Goal: Task Accomplishment & Management: Use online tool/utility

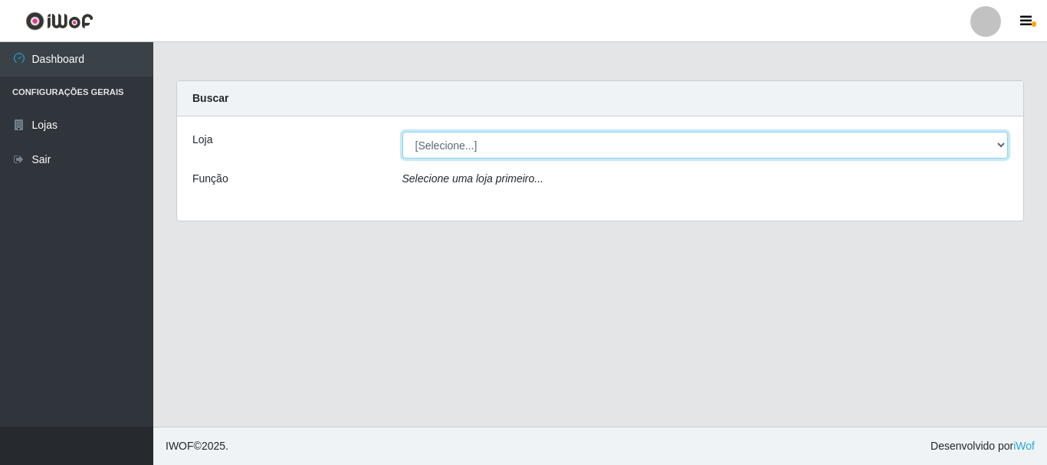
drag, startPoint x: 491, startPoint y: 131, endPoint x: 499, endPoint y: 140, distance: 11.4
click at [499, 133] on select "[Selecione...] [GEOGRAPHIC_DATA] [GEOGRAPHIC_DATA]" at bounding box center [705, 145] width 606 height 27
select select "64"
click at [402, 132] on select "[Selecione...] [GEOGRAPHIC_DATA] [GEOGRAPHIC_DATA]" at bounding box center [705, 145] width 606 height 27
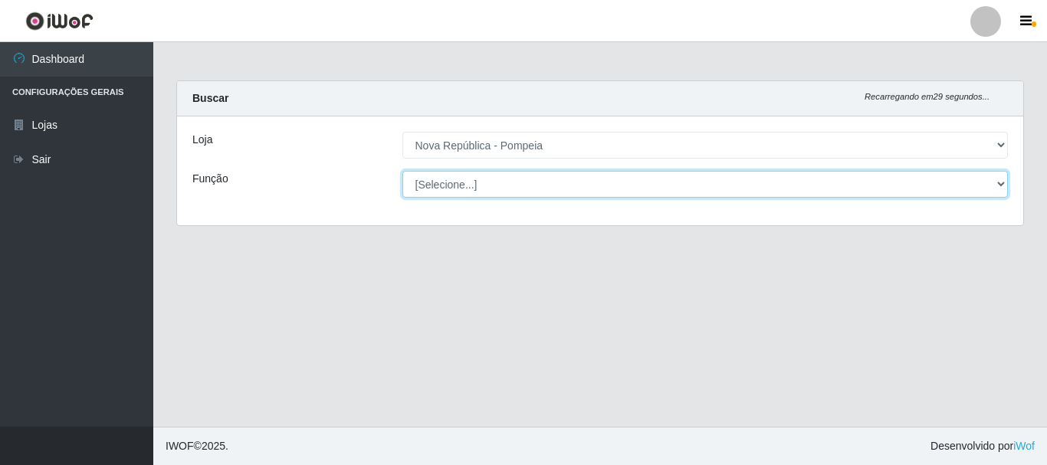
click at [501, 192] on select "[Selecione...] Balconista Operador de Caixa Recepcionista Repositor" at bounding box center [705, 184] width 606 height 27
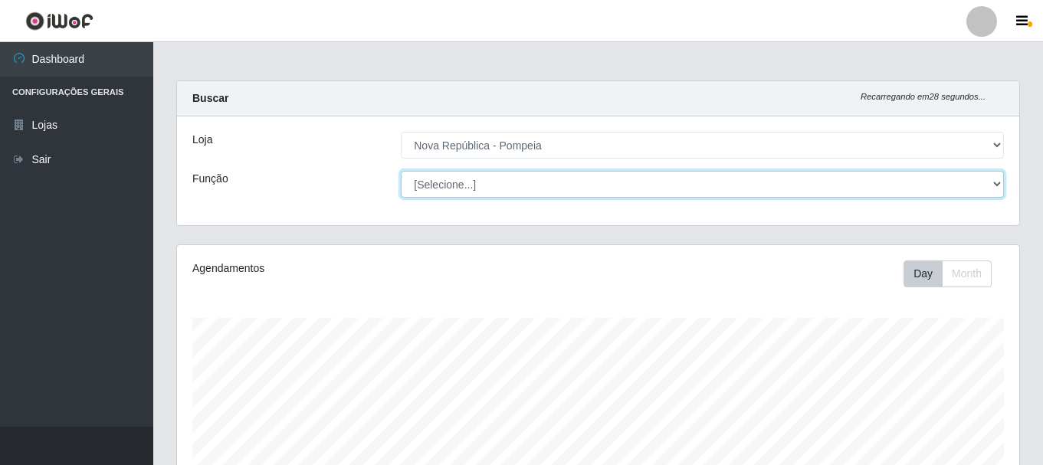
scroll to position [318, 843]
select select "22"
click at [401, 171] on select "[Selecione...] Balconista Operador de Caixa Recepcionista Repositor" at bounding box center [702, 184] width 603 height 27
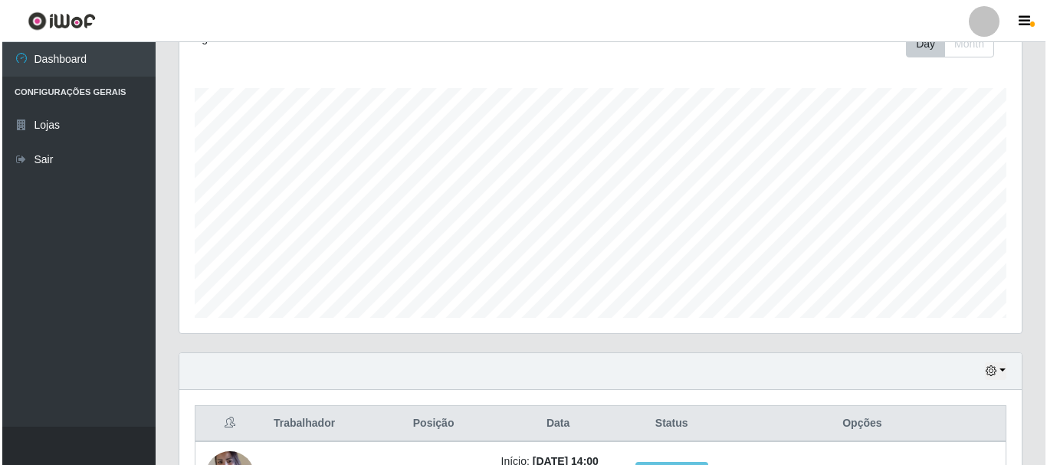
scroll to position [537, 0]
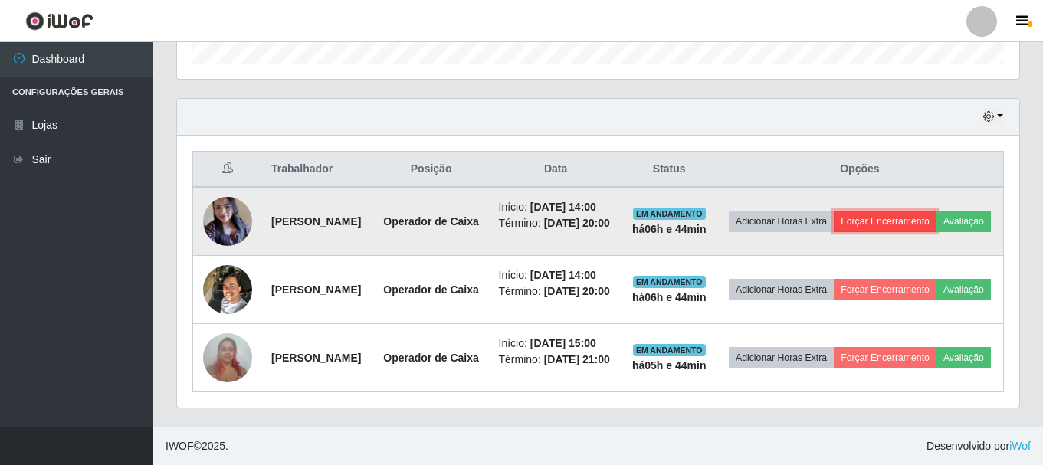
click at [923, 211] on button "Forçar Encerramento" at bounding box center [885, 221] width 103 height 21
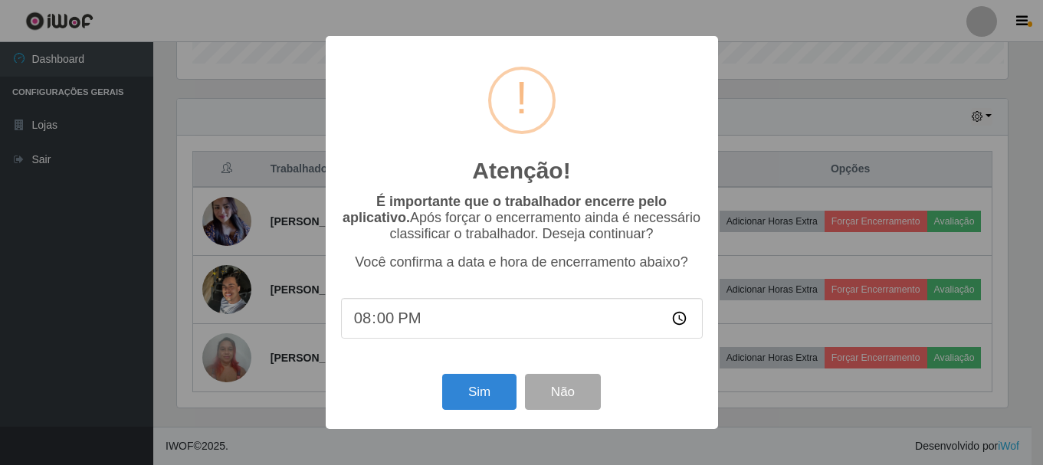
scroll to position [318, 835]
click at [477, 398] on button "Sim" at bounding box center [481, 392] width 74 height 36
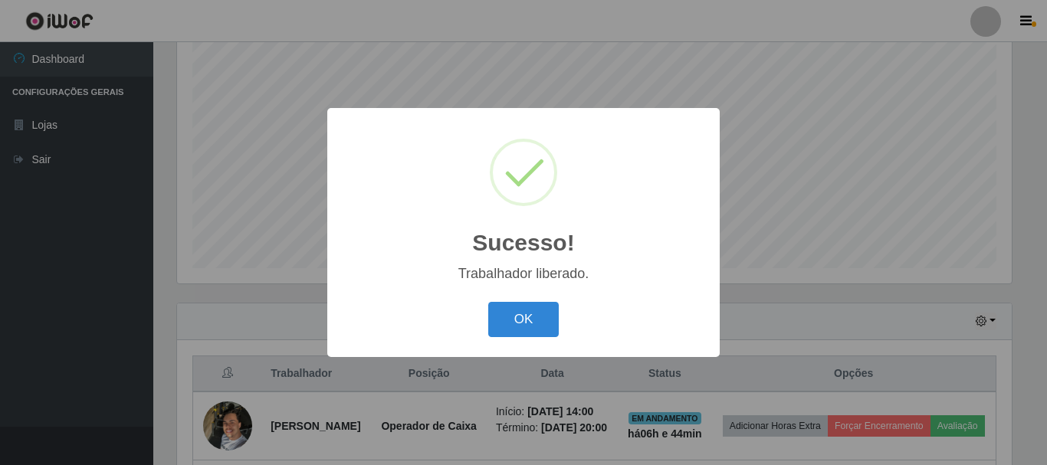
drag, startPoint x: 513, startPoint y: 324, endPoint x: 565, endPoint y: 291, distance: 61.3
click at [514, 324] on button "OK" at bounding box center [523, 320] width 71 height 36
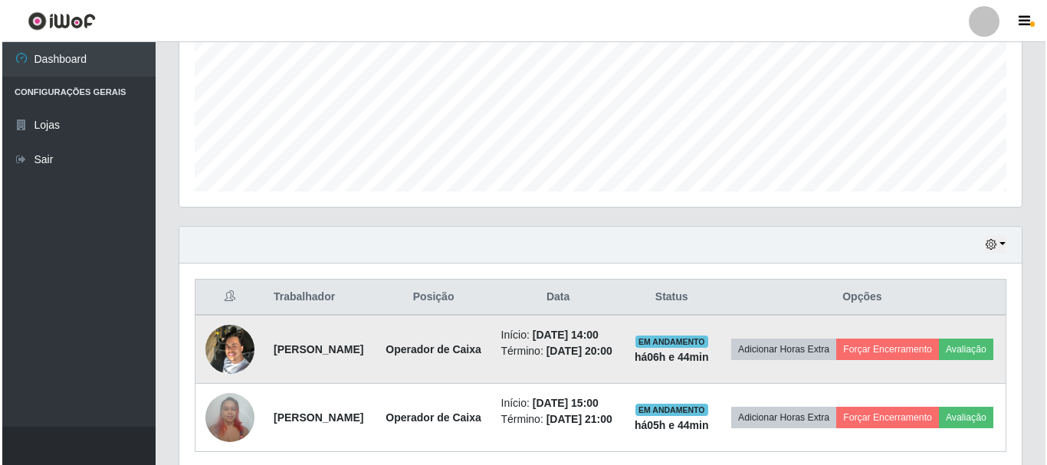
scroll to position [471, 0]
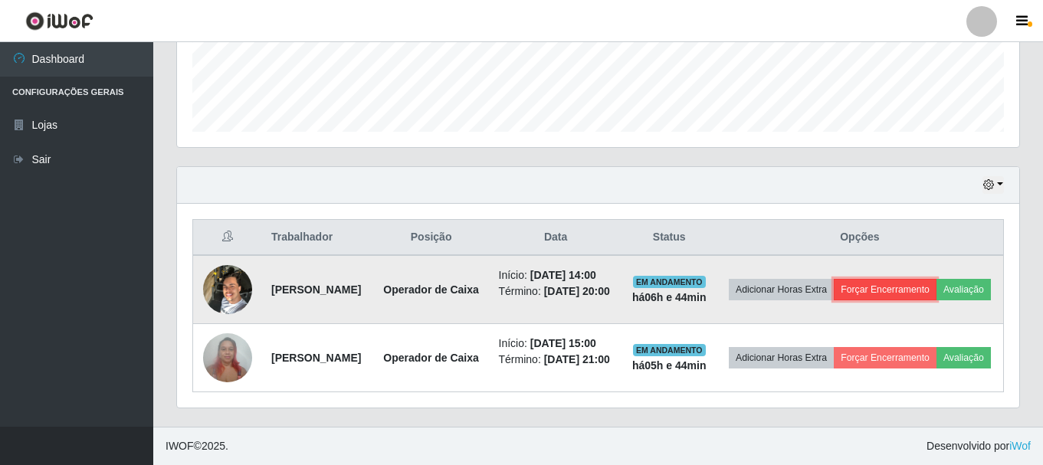
click at [929, 279] on button "Forçar Encerramento" at bounding box center [885, 289] width 103 height 21
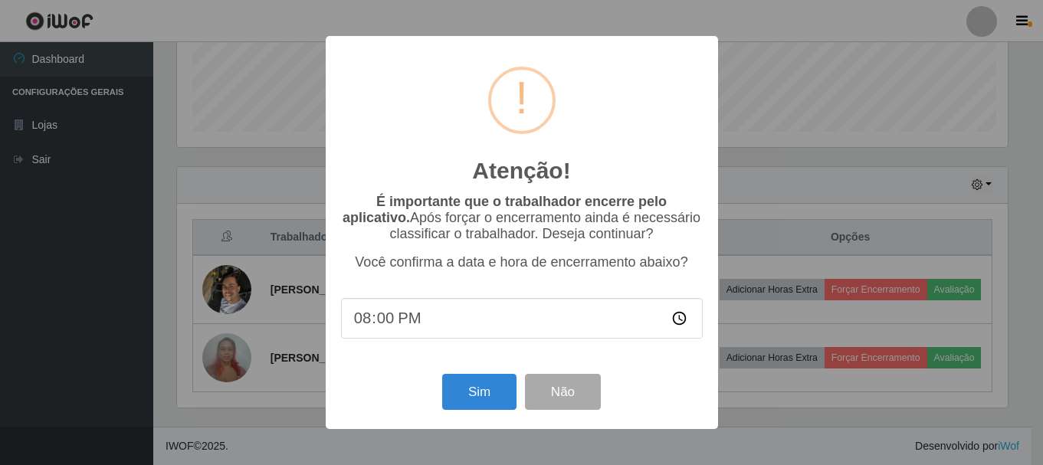
scroll to position [318, 835]
click at [493, 399] on button "Sim" at bounding box center [481, 392] width 74 height 36
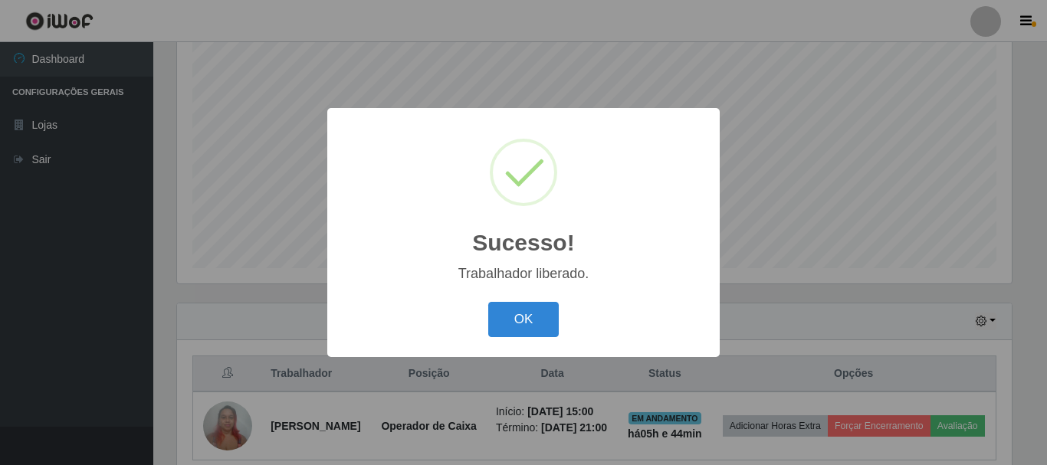
drag, startPoint x: 495, startPoint y: 314, endPoint x: 662, endPoint y: 320, distance: 167.3
click at [500, 315] on button "OK" at bounding box center [523, 320] width 71 height 36
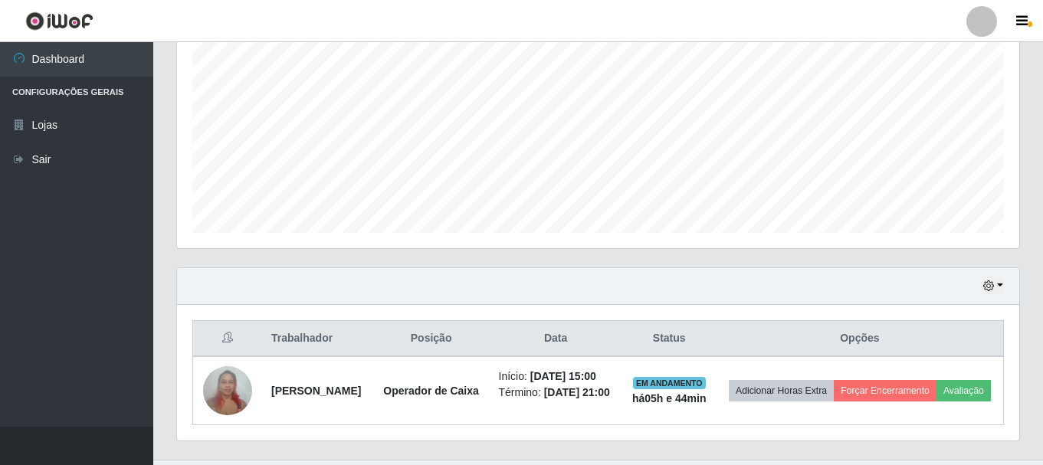
scroll to position [376, 0]
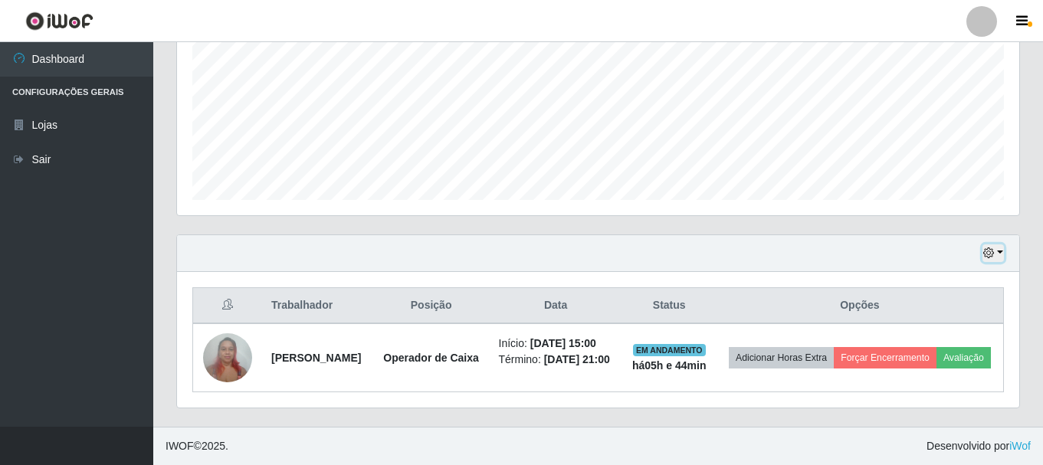
click at [999, 245] on button "button" at bounding box center [993, 254] width 21 height 18
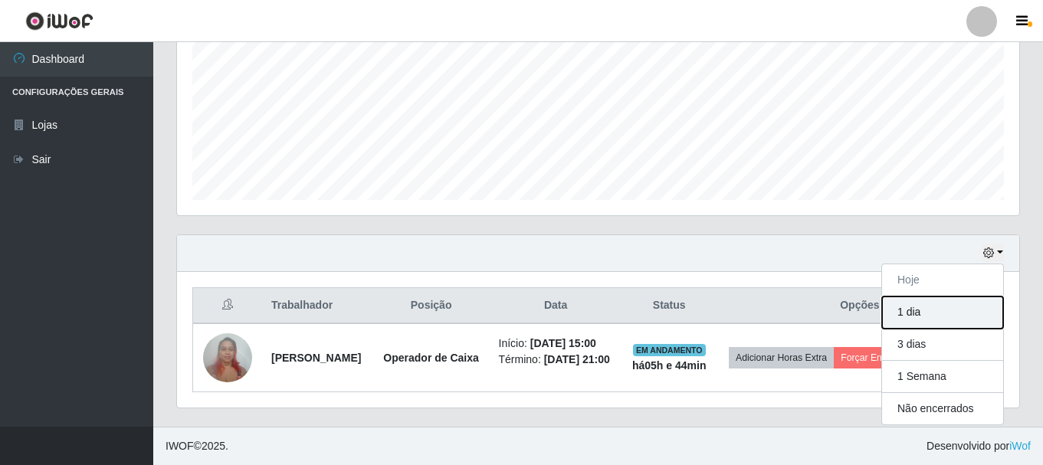
click at [903, 297] on button "1 dia" at bounding box center [942, 313] width 121 height 32
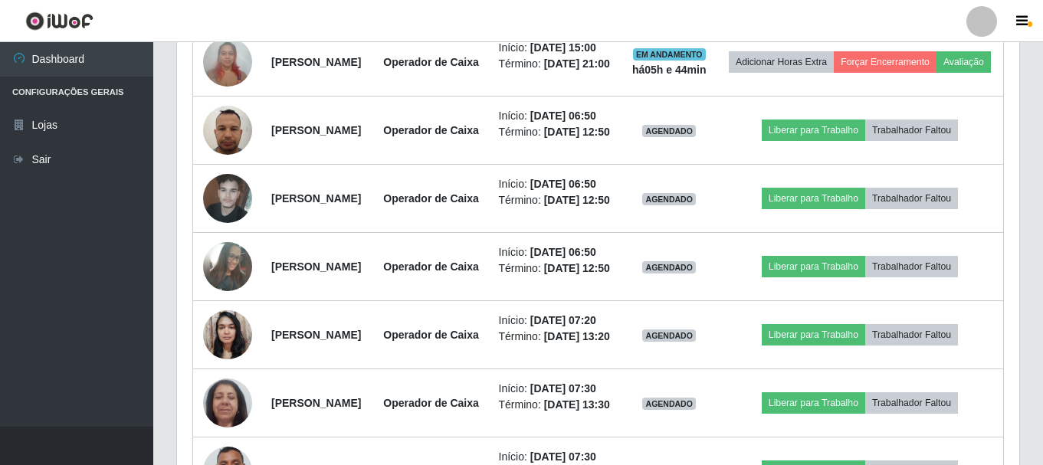
scroll to position [414, 0]
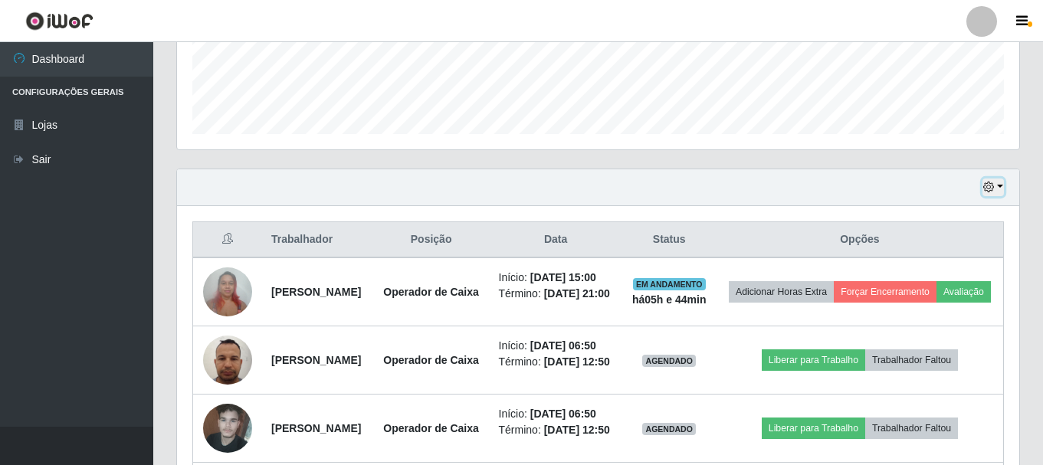
click at [1002, 186] on button "button" at bounding box center [993, 188] width 21 height 18
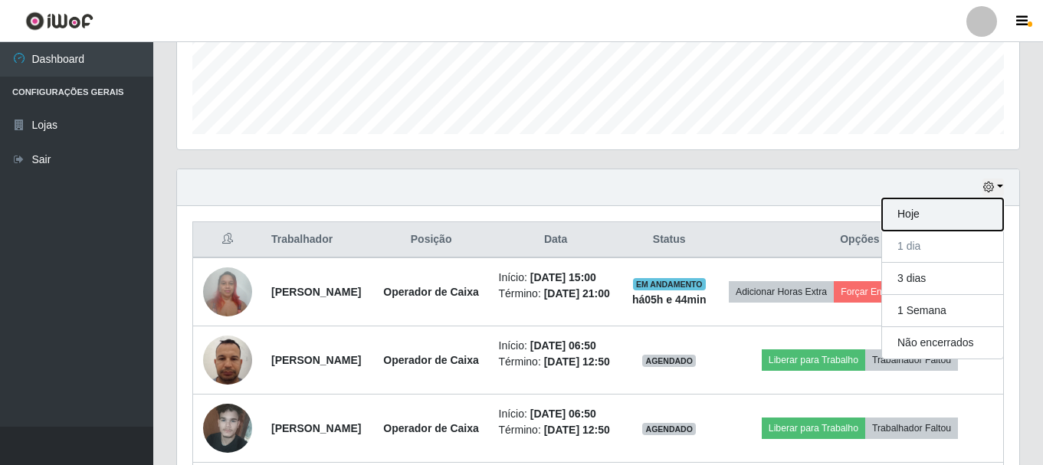
click at [938, 211] on button "Hoje" at bounding box center [942, 215] width 121 height 32
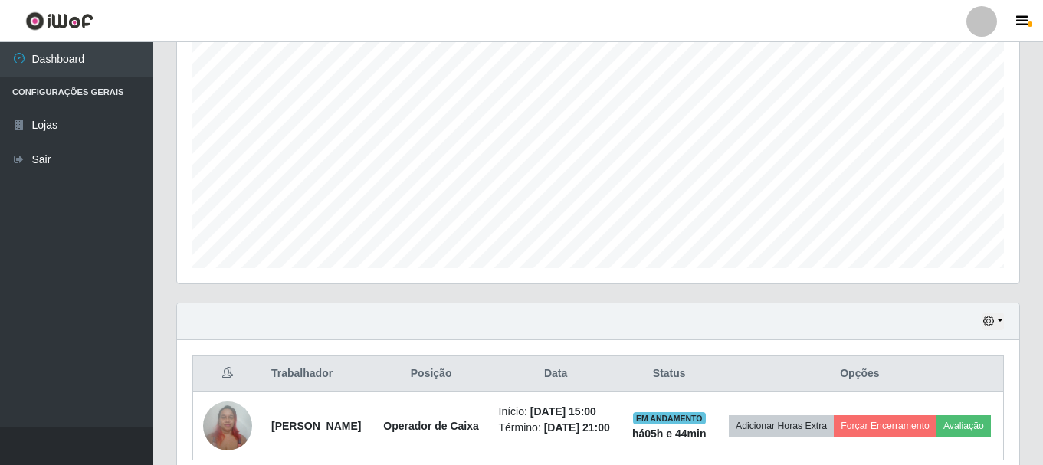
scroll to position [376, 0]
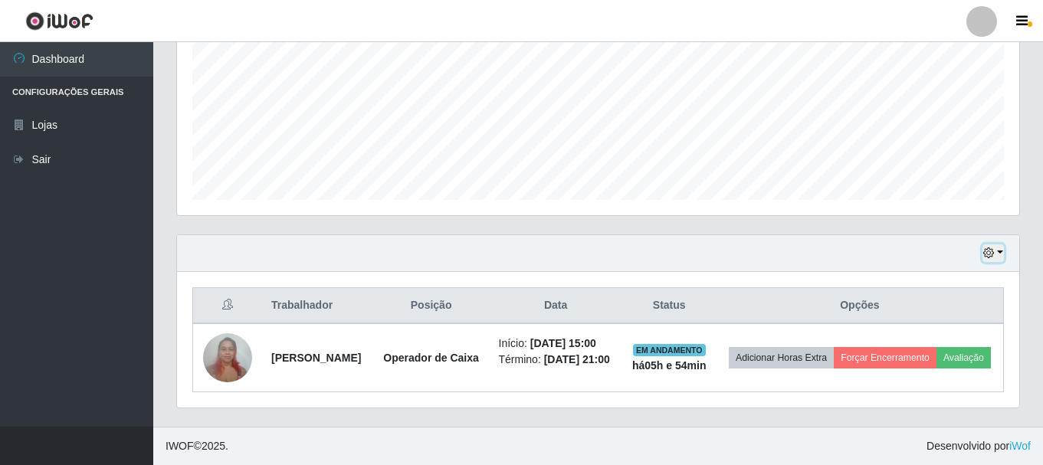
click at [1004, 245] on button "button" at bounding box center [993, 254] width 21 height 18
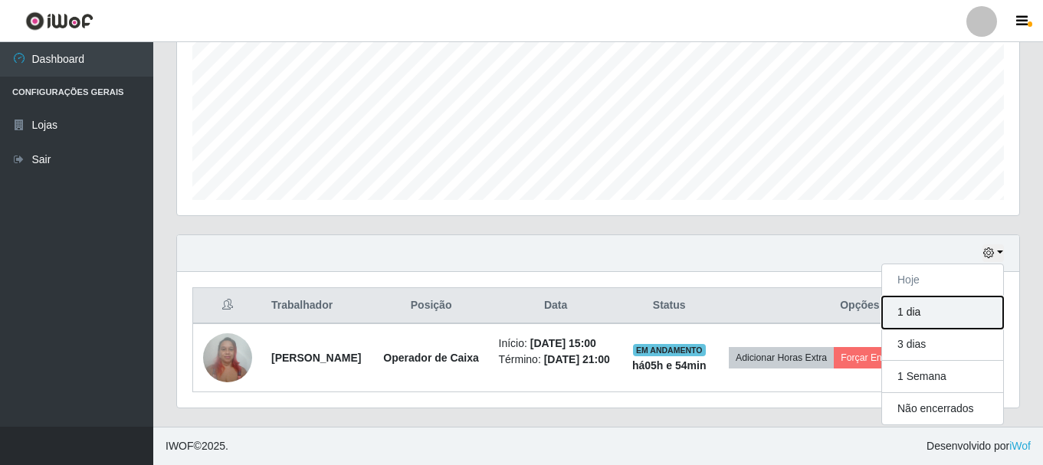
click at [925, 297] on button "1 dia" at bounding box center [942, 313] width 121 height 32
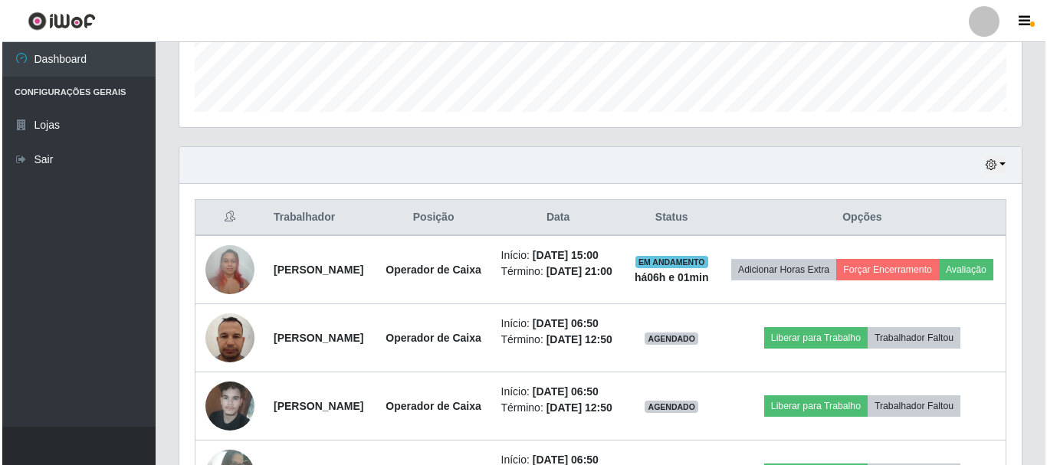
scroll to position [429, 0]
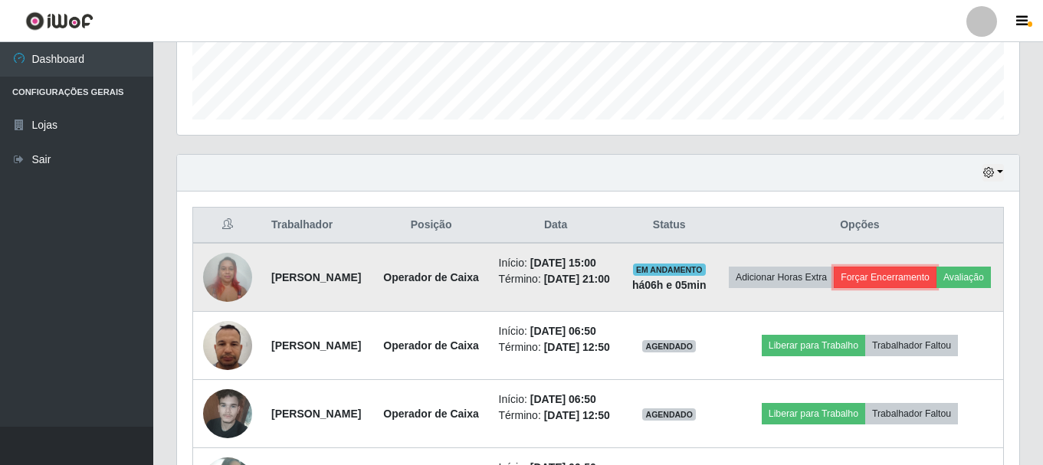
click at [937, 271] on button "Forçar Encerramento" at bounding box center [885, 277] width 103 height 21
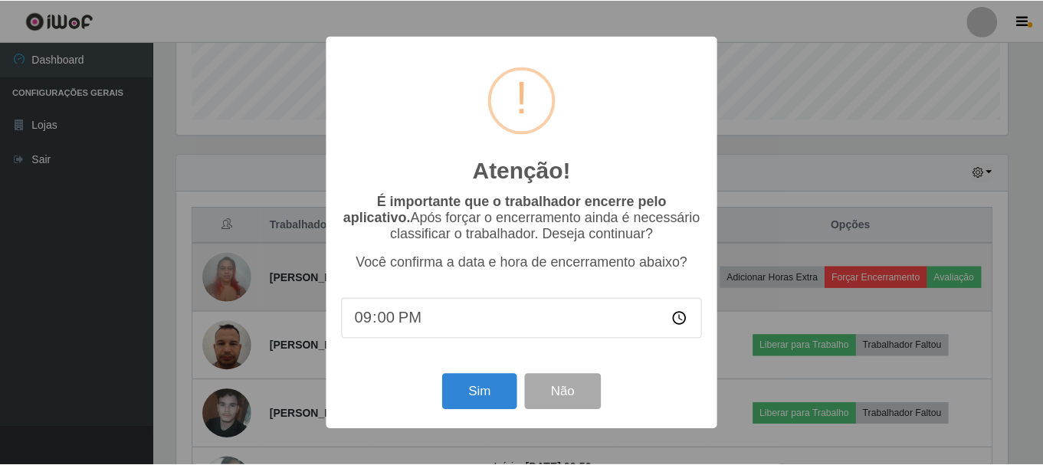
scroll to position [318, 835]
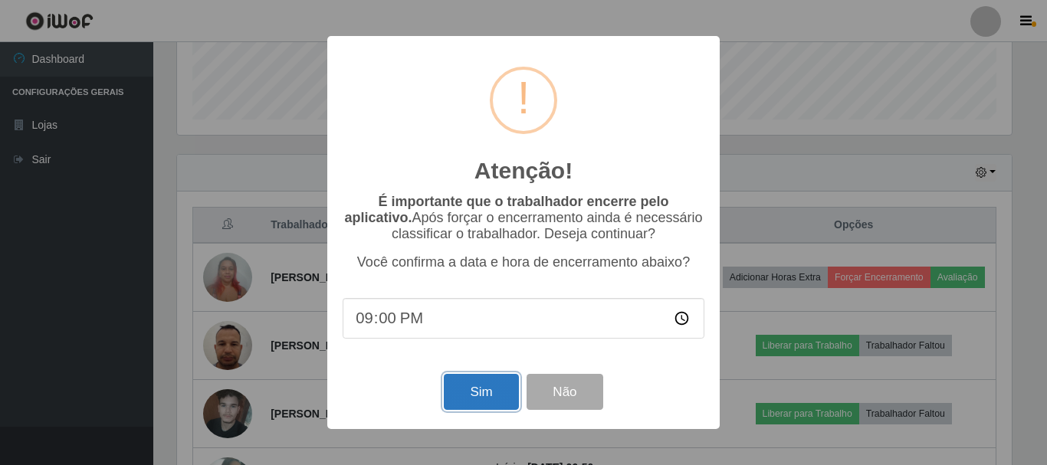
click at [500, 393] on button "Sim" at bounding box center [481, 392] width 74 height 36
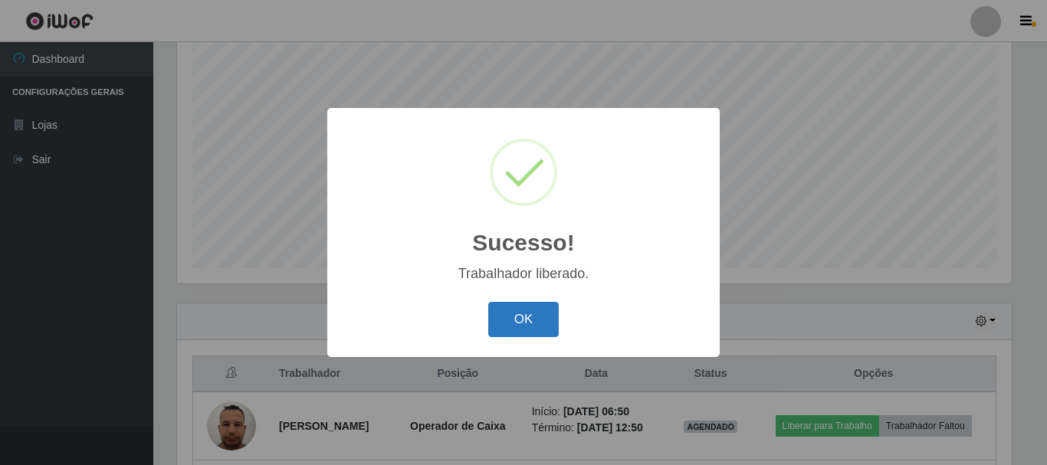
click at [511, 314] on button "OK" at bounding box center [523, 320] width 71 height 36
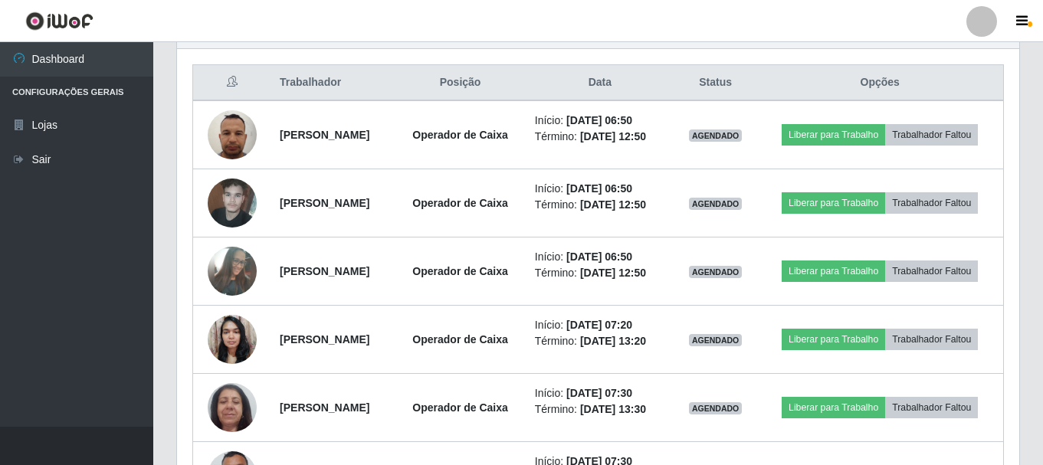
scroll to position [452, 0]
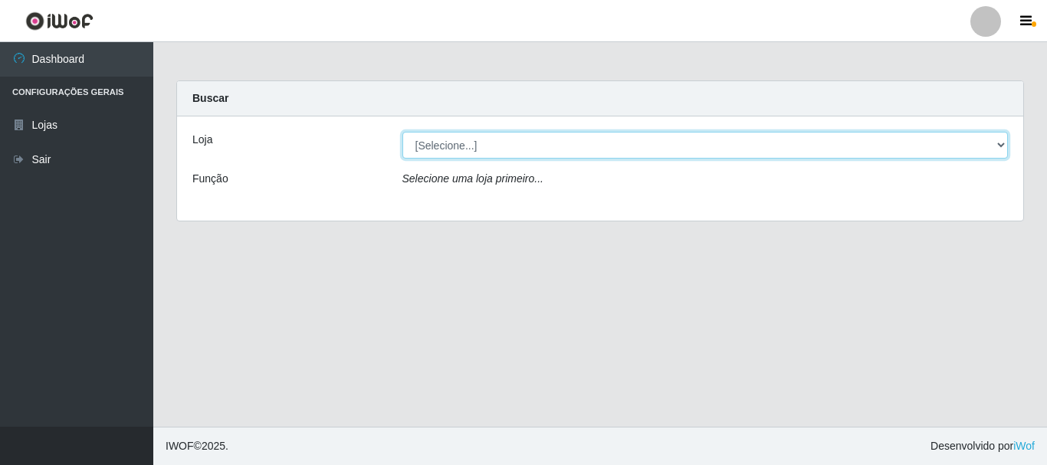
drag, startPoint x: 1007, startPoint y: 146, endPoint x: 988, endPoint y: 133, distance: 22.5
click at [1007, 146] on select "[Selecione...] [GEOGRAPHIC_DATA] [GEOGRAPHIC_DATA]" at bounding box center [705, 145] width 606 height 27
select select "64"
click at [402, 132] on select "[Selecione...] [GEOGRAPHIC_DATA] [GEOGRAPHIC_DATA]" at bounding box center [705, 145] width 606 height 27
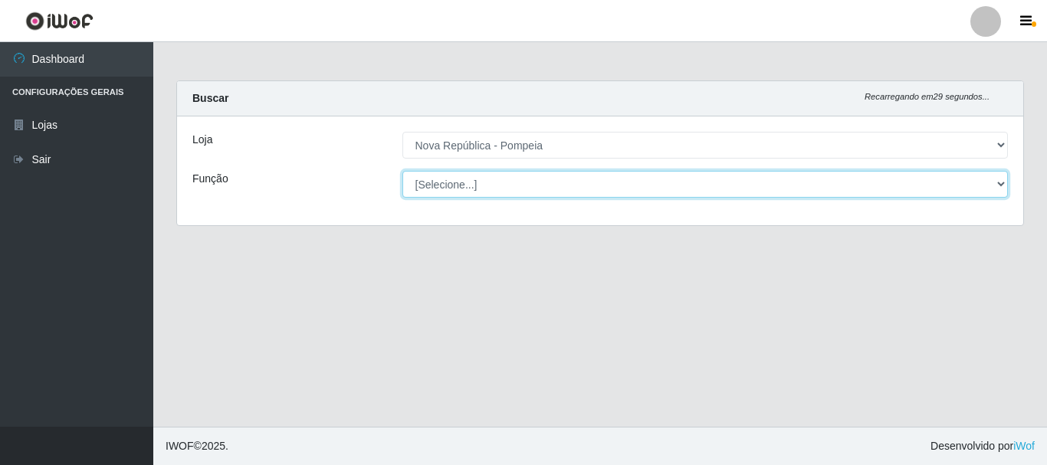
click at [994, 178] on select "[Selecione...] Balconista Operador de Caixa Recepcionista Repositor" at bounding box center [705, 184] width 606 height 27
select select "22"
click at [402, 171] on select "[Selecione...] Balconista Operador de Caixa Recepcionista Repositor" at bounding box center [705, 184] width 606 height 27
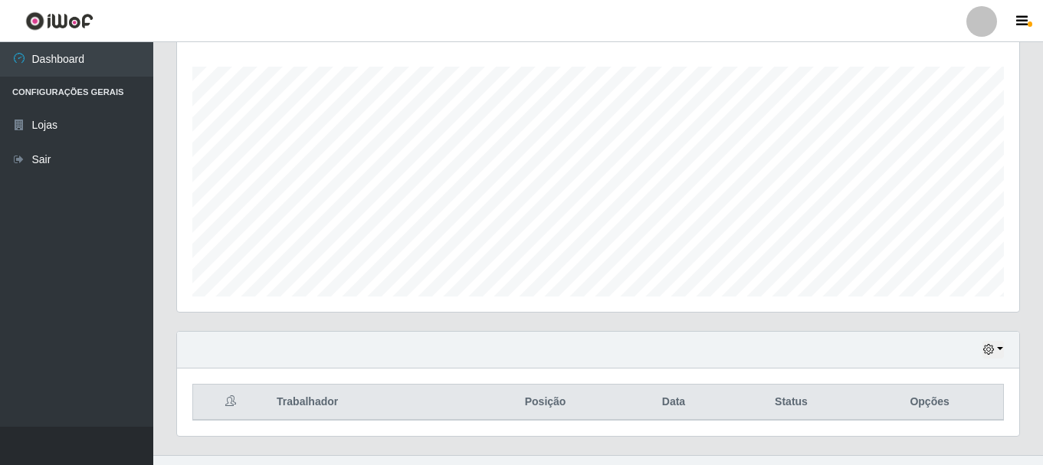
scroll to position [280, 0]
